Goal: Task Accomplishment & Management: Manage account settings

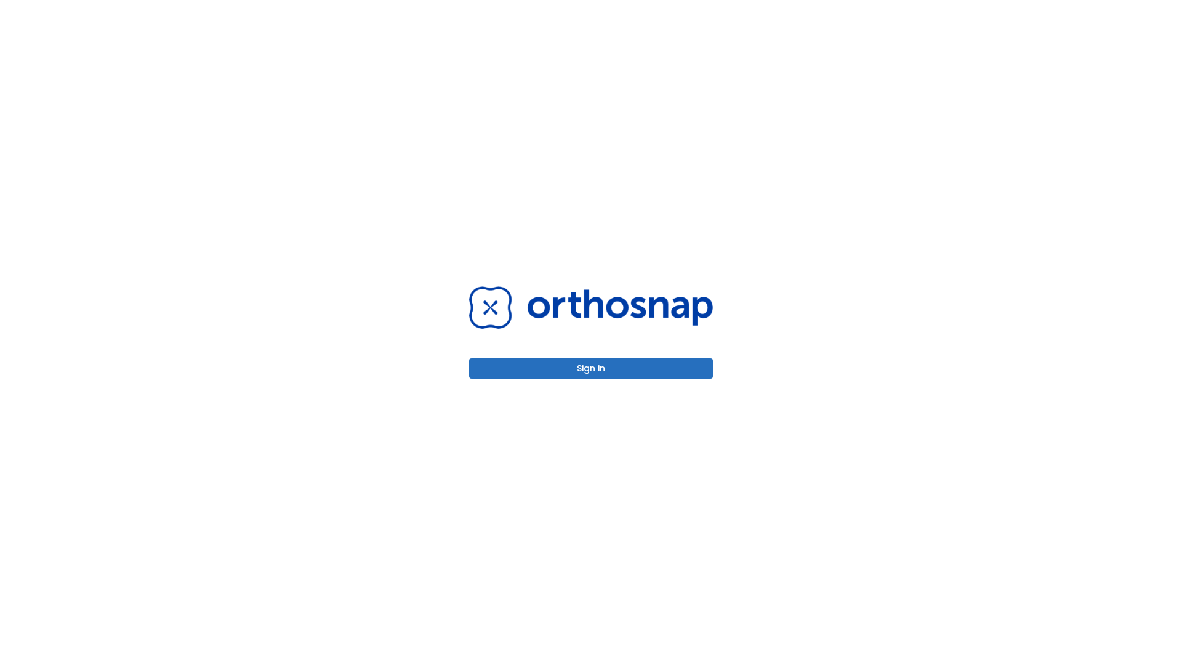
click at [591, 368] on button "Sign in" at bounding box center [591, 368] width 244 height 20
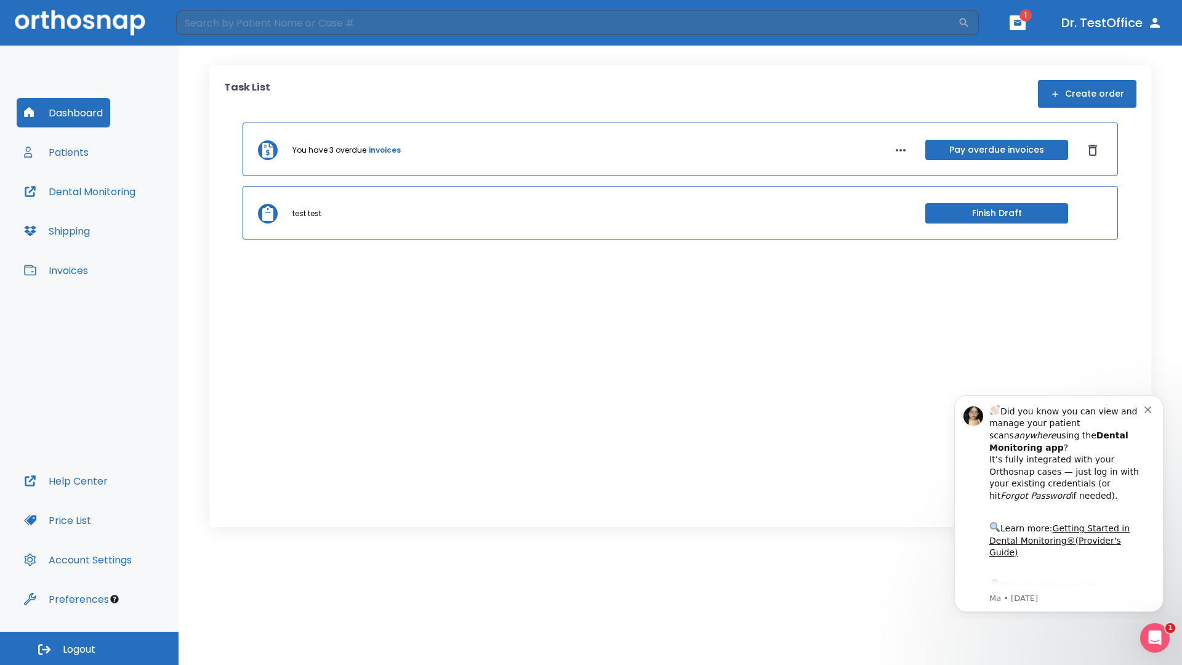
click at [89, 649] on span "Logout" at bounding box center [79, 650] width 33 height 14
